Goal: Task Accomplishment & Management: Use online tool/utility

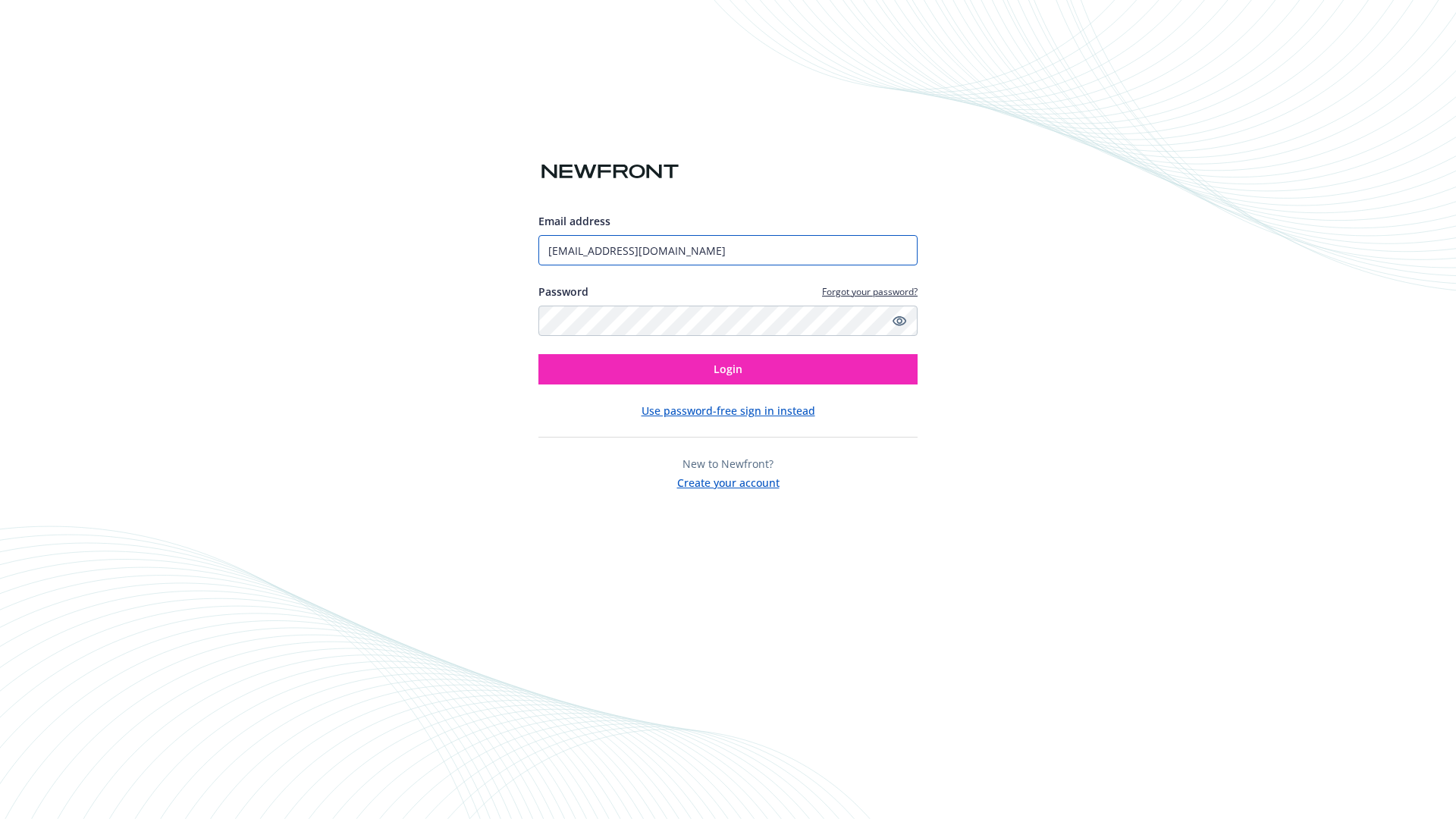
type input "[EMAIL_ADDRESS][DOMAIN_NAME]"
click at [728, 369] on span "Login" at bounding box center [727, 368] width 29 height 14
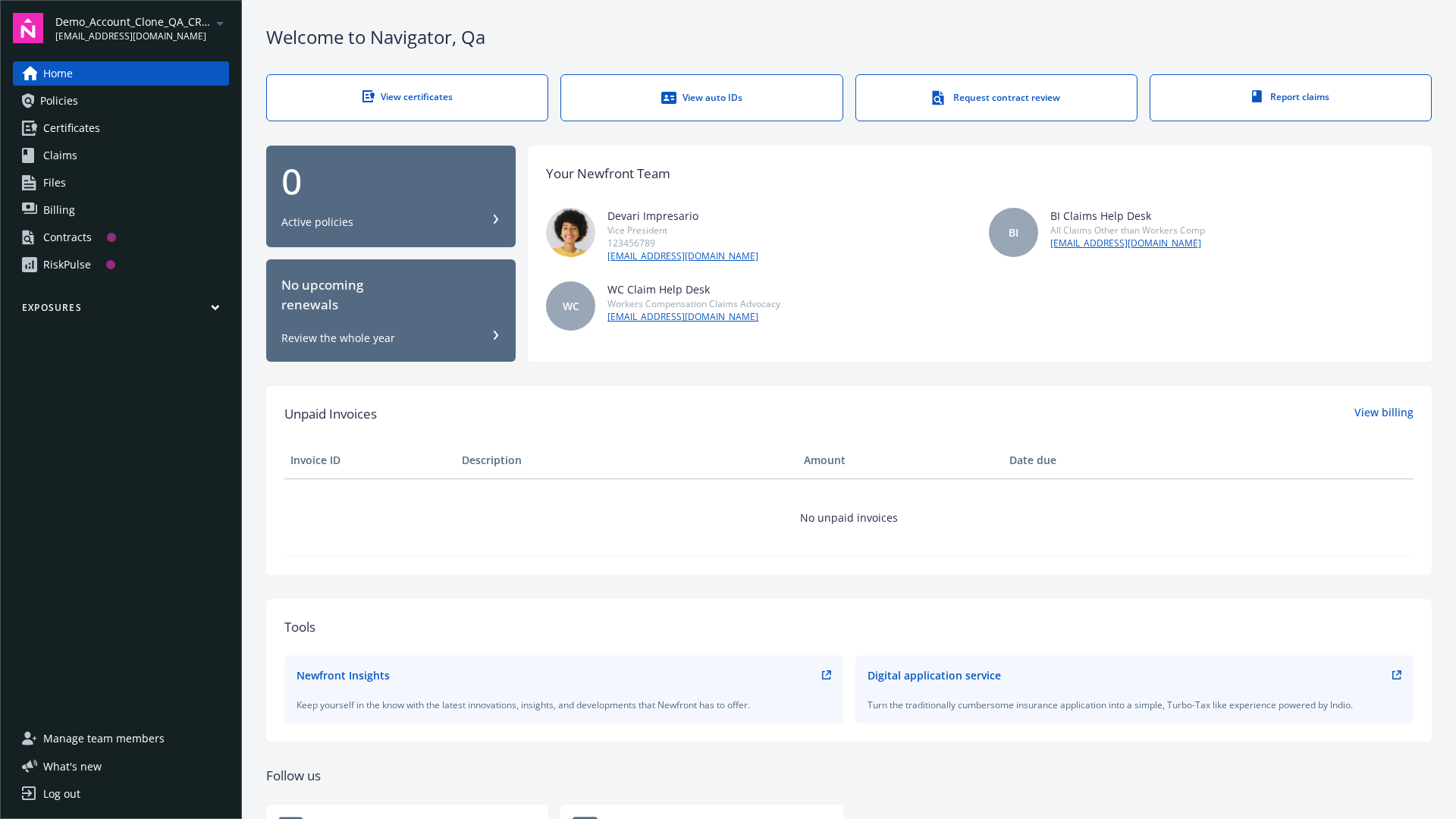
click at [142, 28] on span "Demo_Account_Clone_QA_CR_Tests_Prospect" at bounding box center [133, 22] width 155 height 16
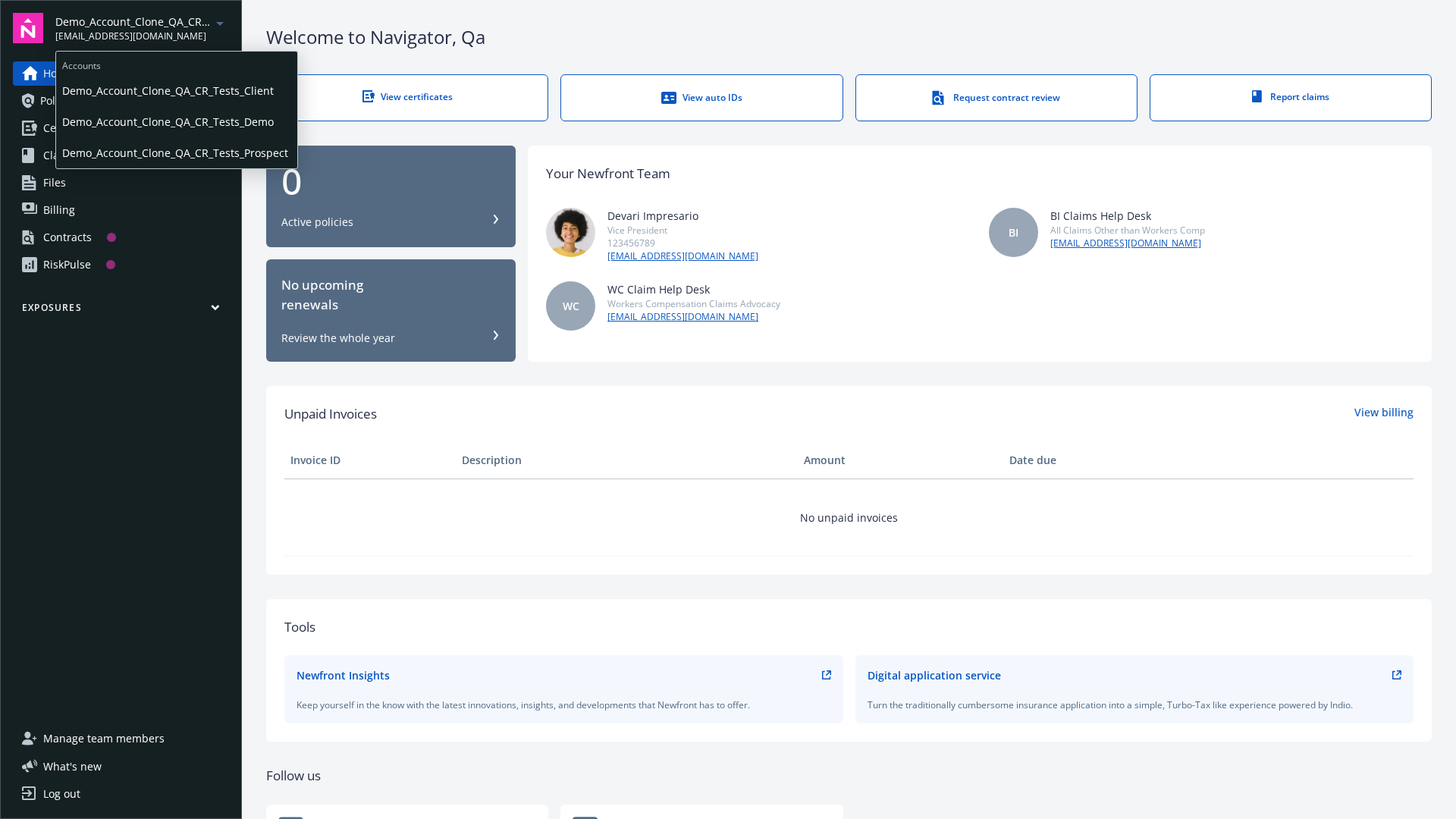
click at [175, 91] on span "Demo_Account_Clone_QA_CR_Tests_Client" at bounding box center [177, 90] width 229 height 31
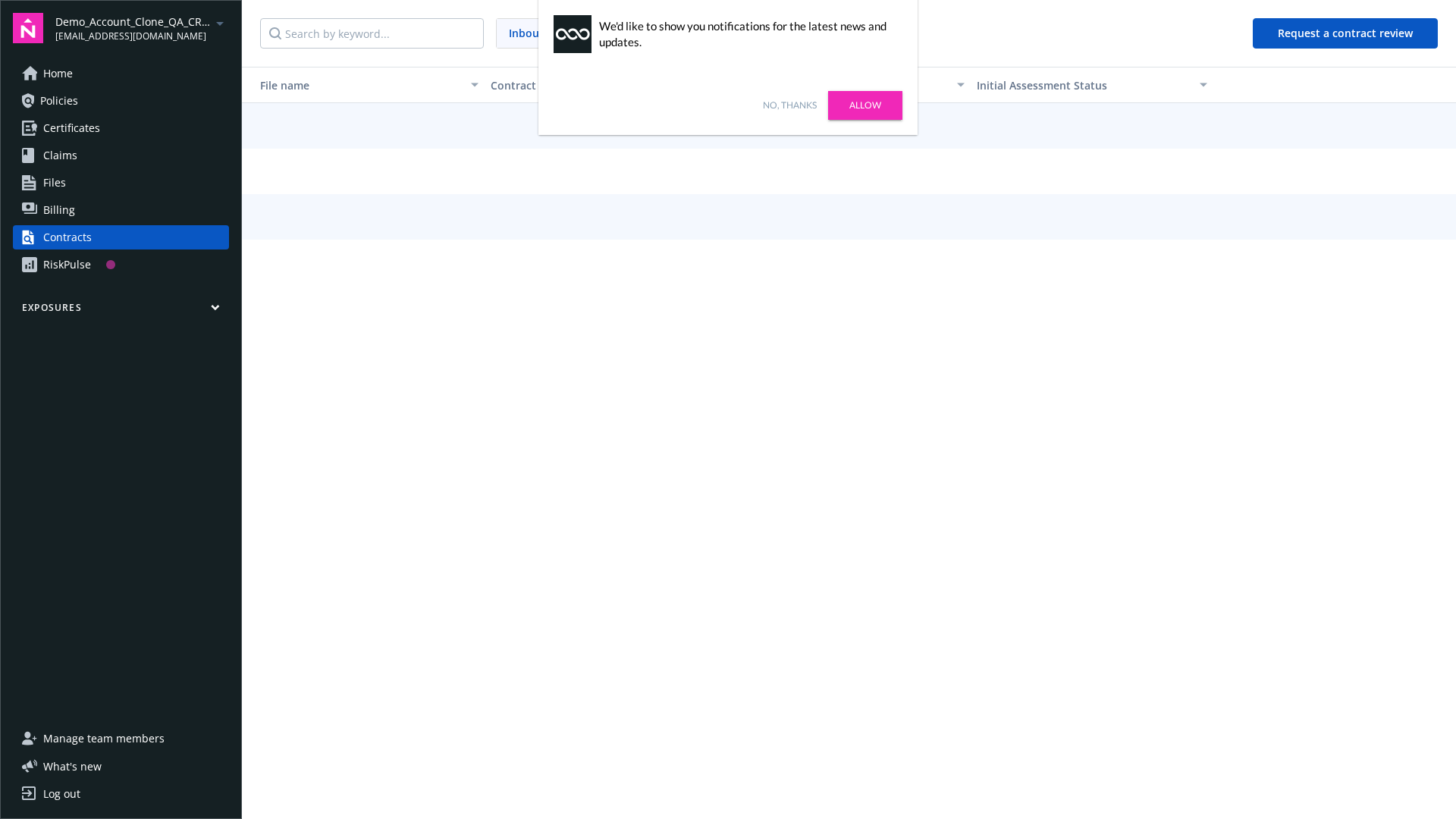
click at [790, 106] on link "No, thanks" at bounding box center [790, 105] width 54 height 14
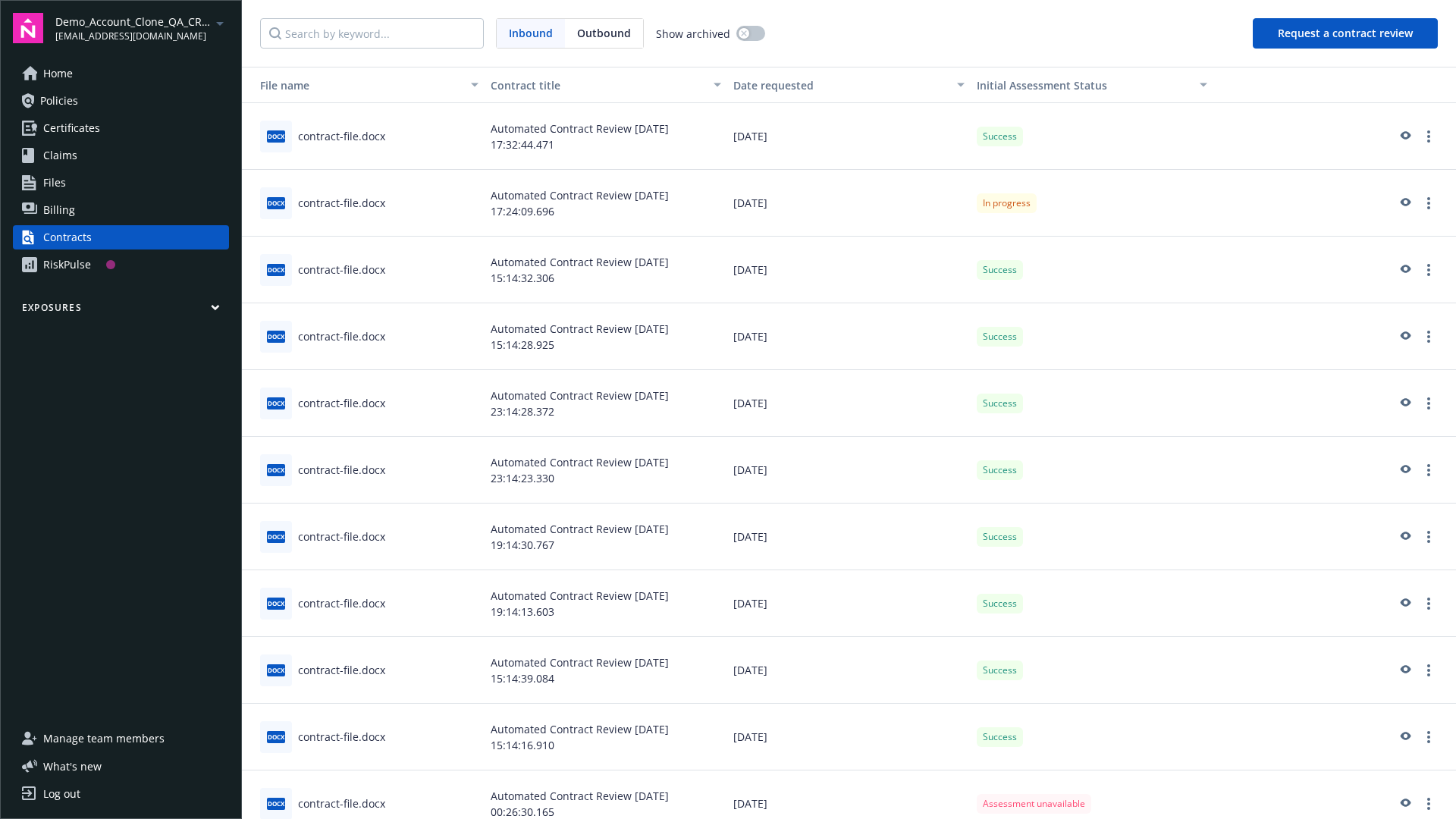
click at [1346, 34] on button "Request a contract review" at bounding box center [1345, 33] width 185 height 30
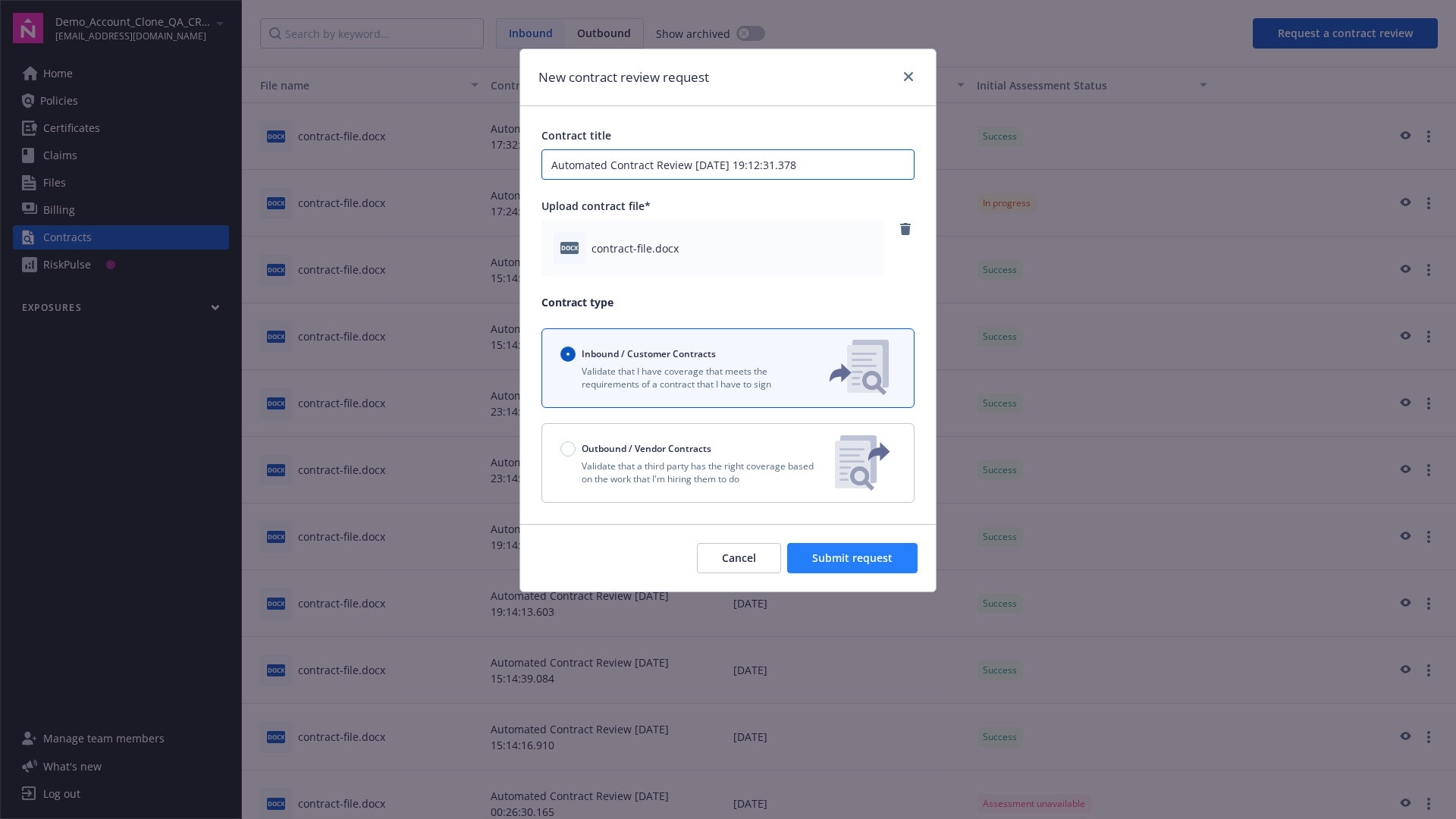
type input "Automated Contract Review [DATE] 19:12:31.378"
click at [853, 558] on span "Submit request" at bounding box center [852, 557] width 80 height 14
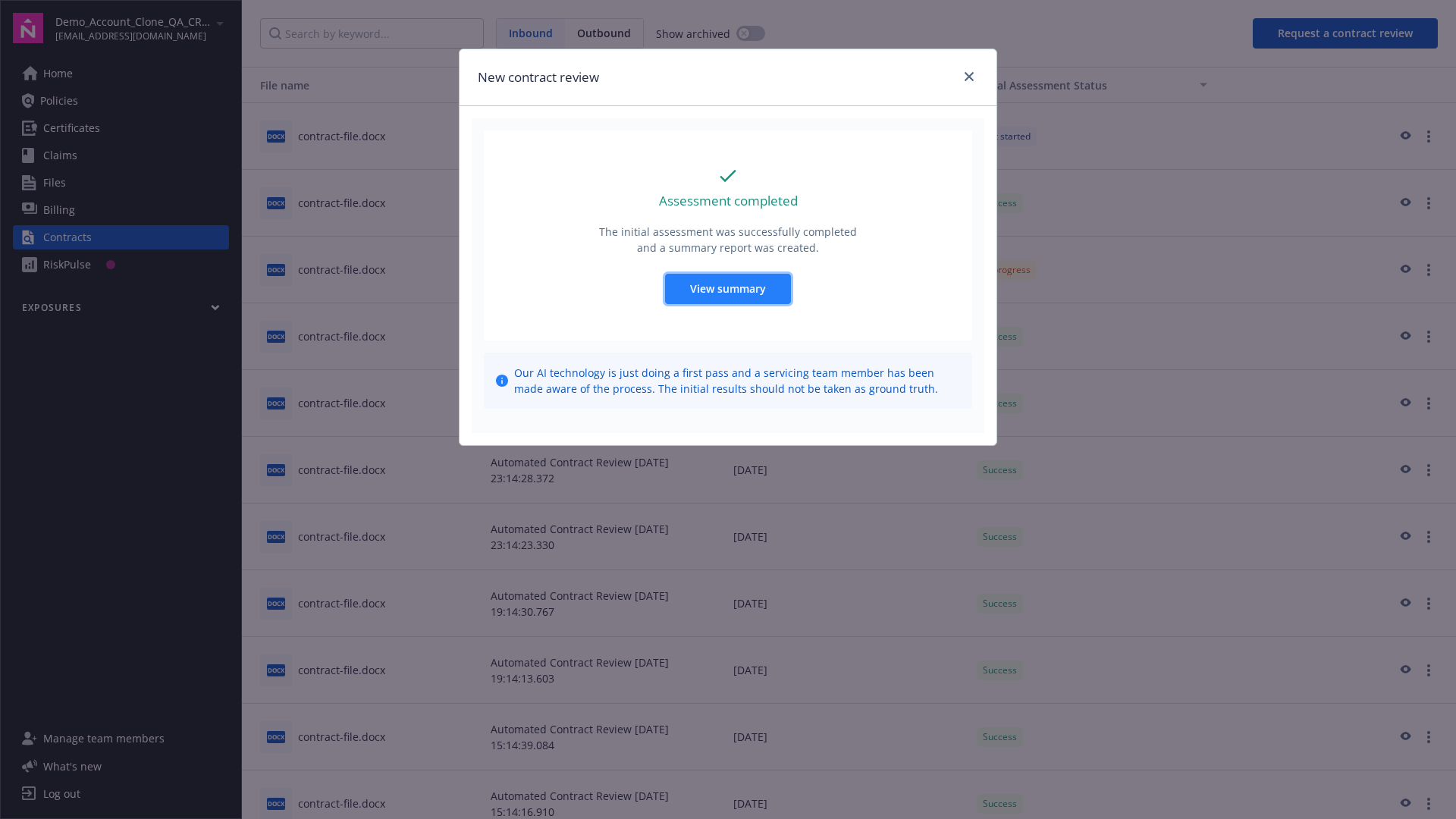
click at [727, 288] on span "View summary" at bounding box center [727, 288] width 76 height 14
